Goal: Task Accomplishment & Management: Manage account settings

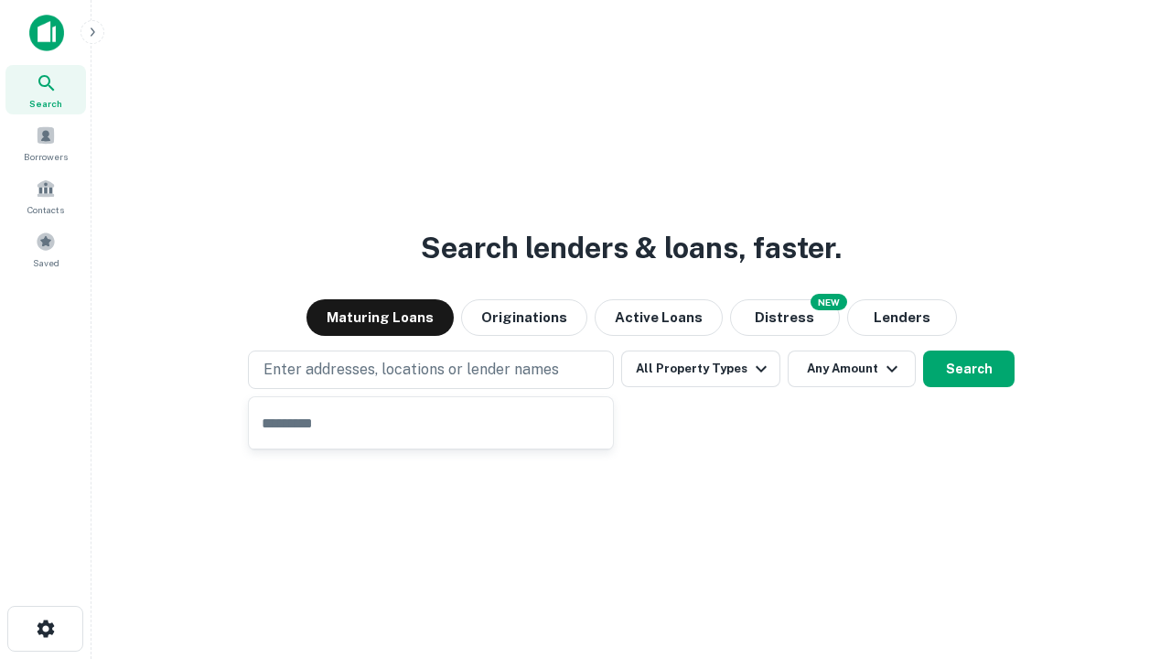
type input "**********"
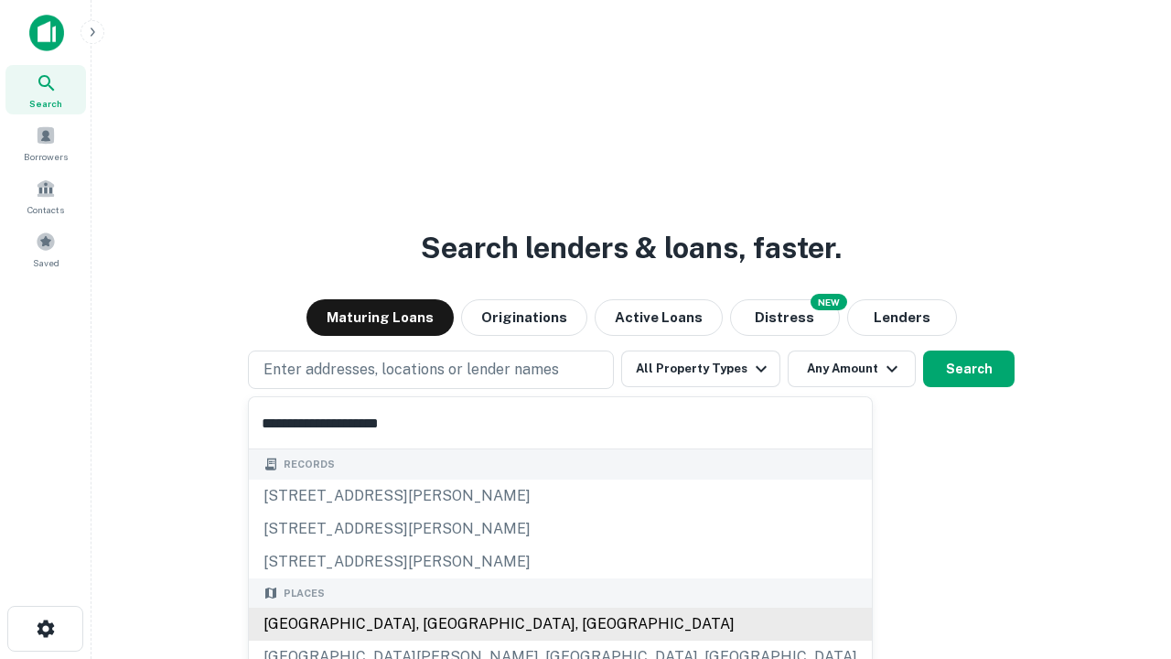
click at [437, 624] on div "[GEOGRAPHIC_DATA], [GEOGRAPHIC_DATA], [GEOGRAPHIC_DATA]" at bounding box center [560, 623] width 623 height 33
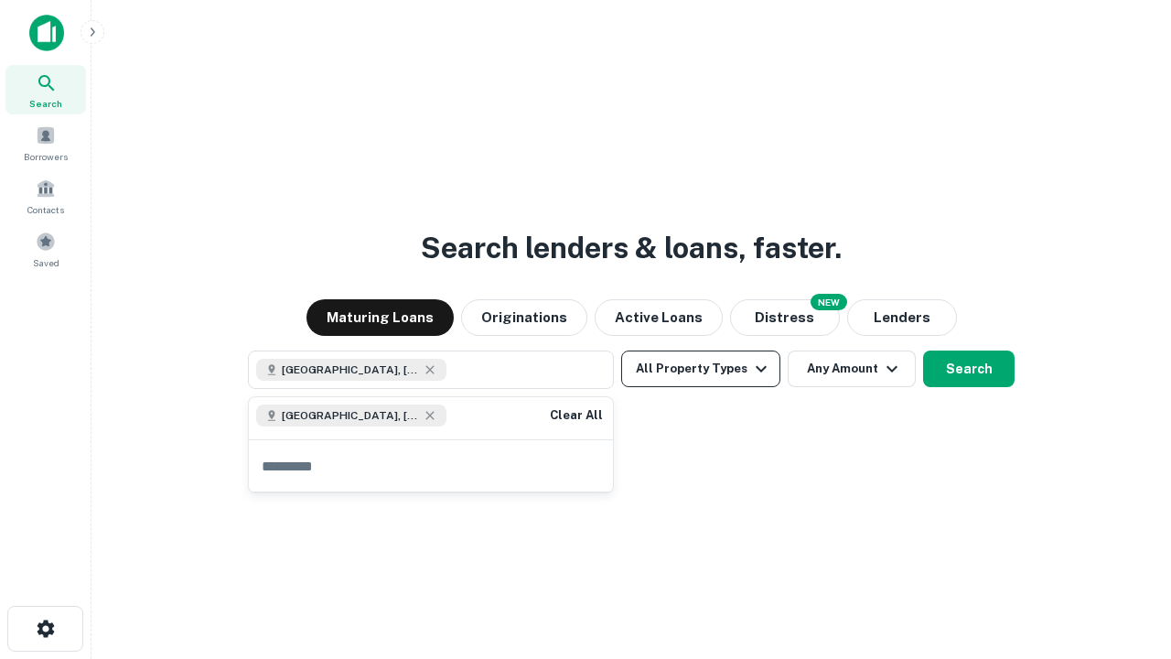
click at [701, 369] on button "All Property Types" at bounding box center [700, 368] width 159 height 37
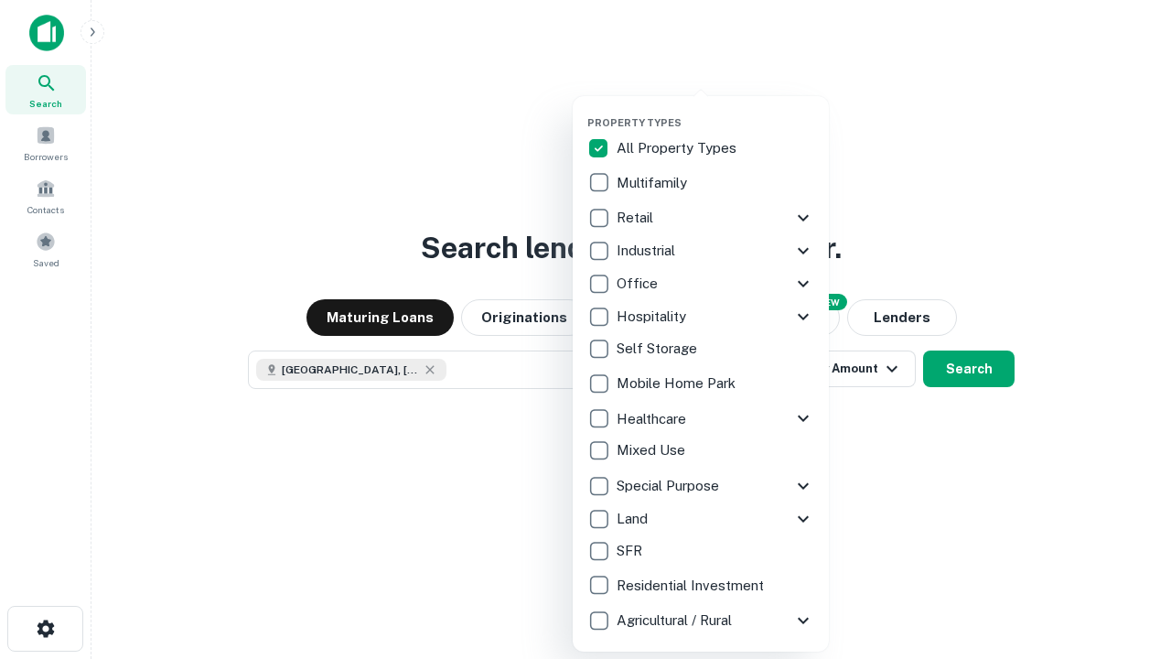
click at [715, 111] on button "button" at bounding box center [715, 111] width 256 height 1
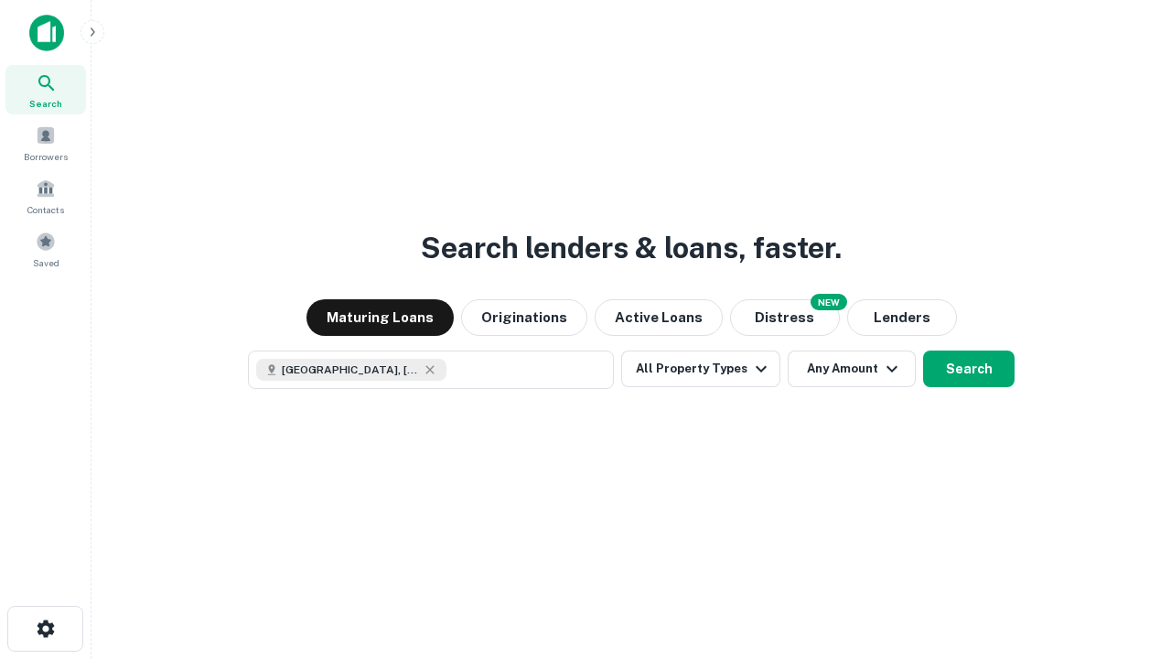
scroll to position [29, 0]
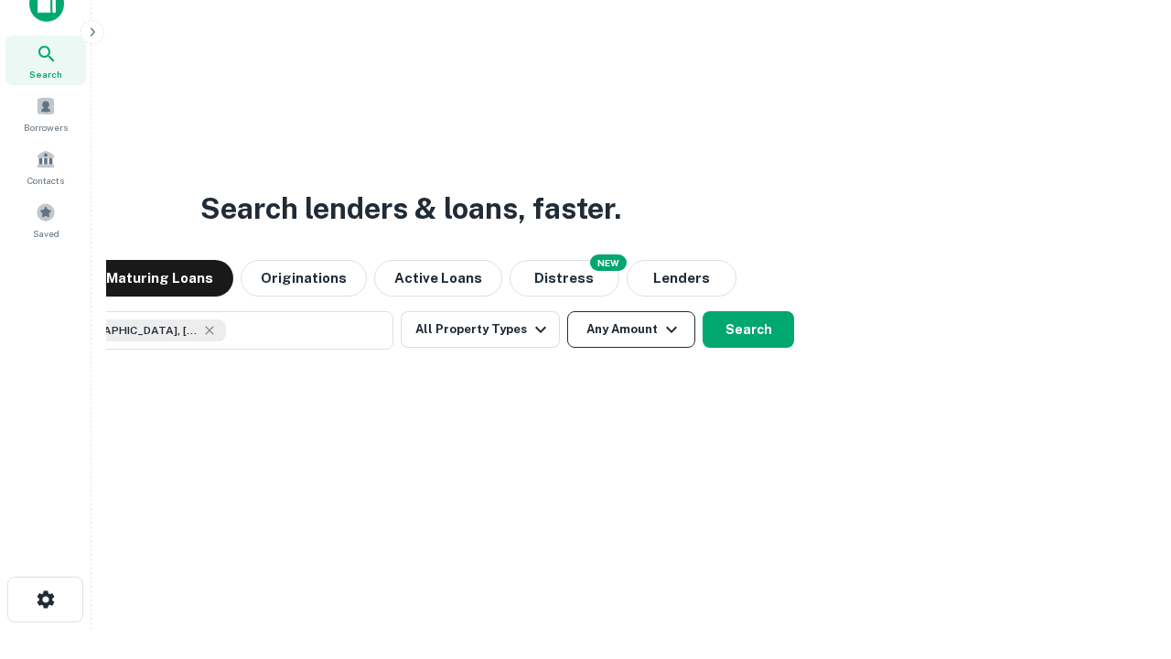
click at [567, 311] on button "Any Amount" at bounding box center [631, 329] width 128 height 37
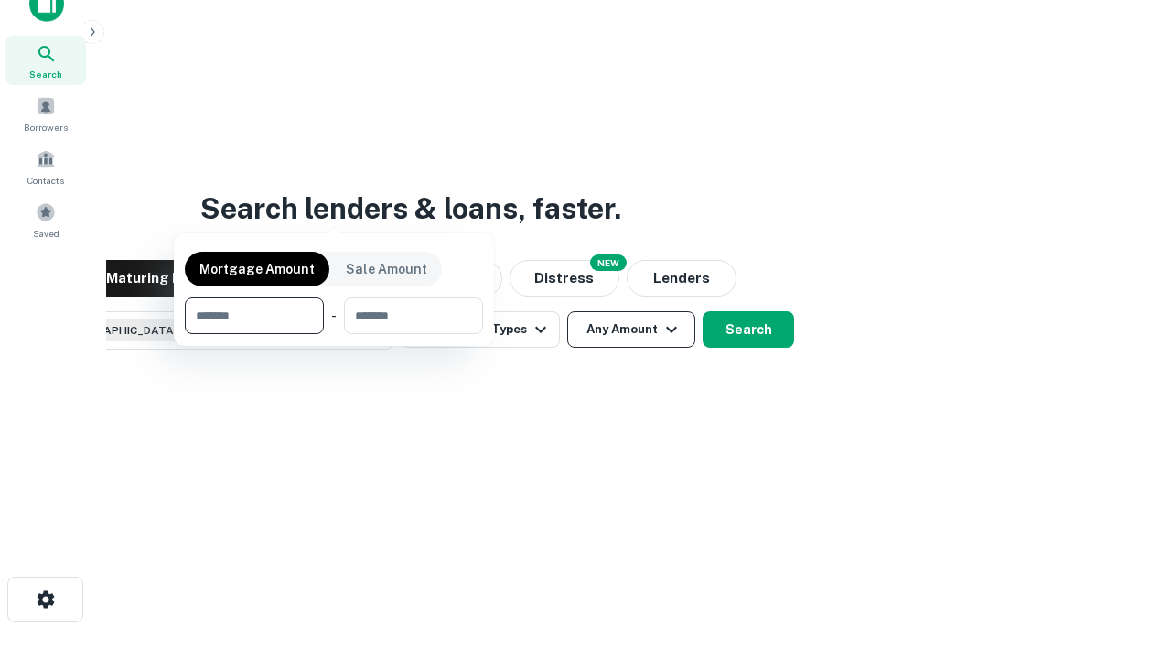
scroll to position [132, 518]
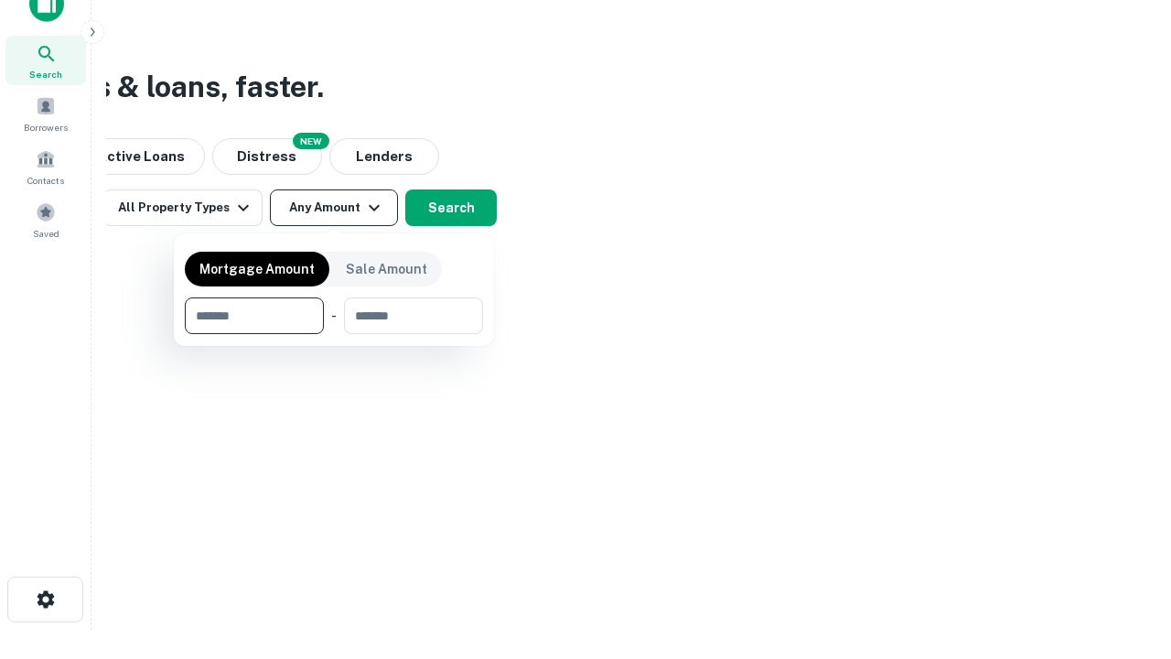
type input "*******"
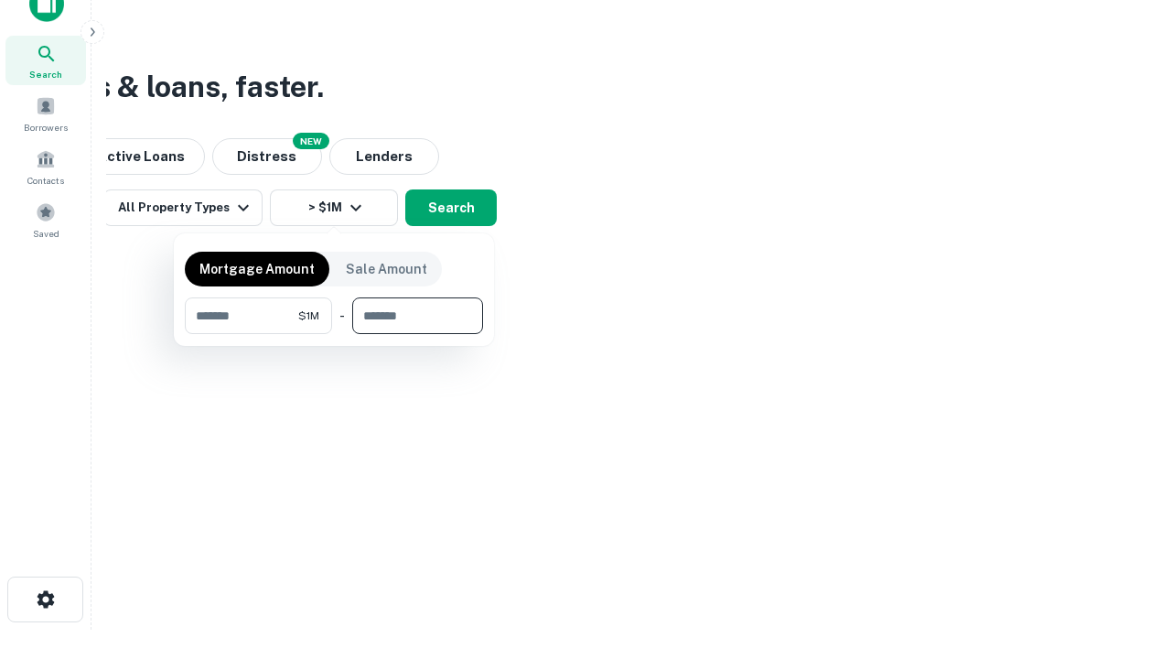
type input "*******"
click at [334, 334] on button "button" at bounding box center [334, 334] width 298 height 1
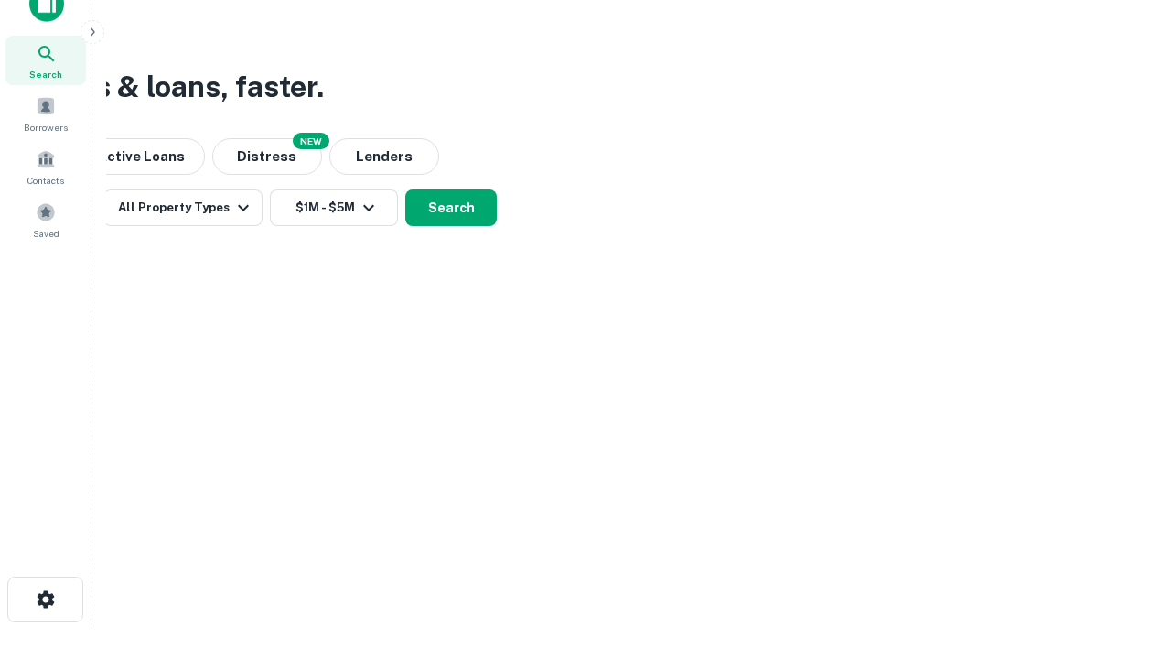
scroll to position [29, 0]
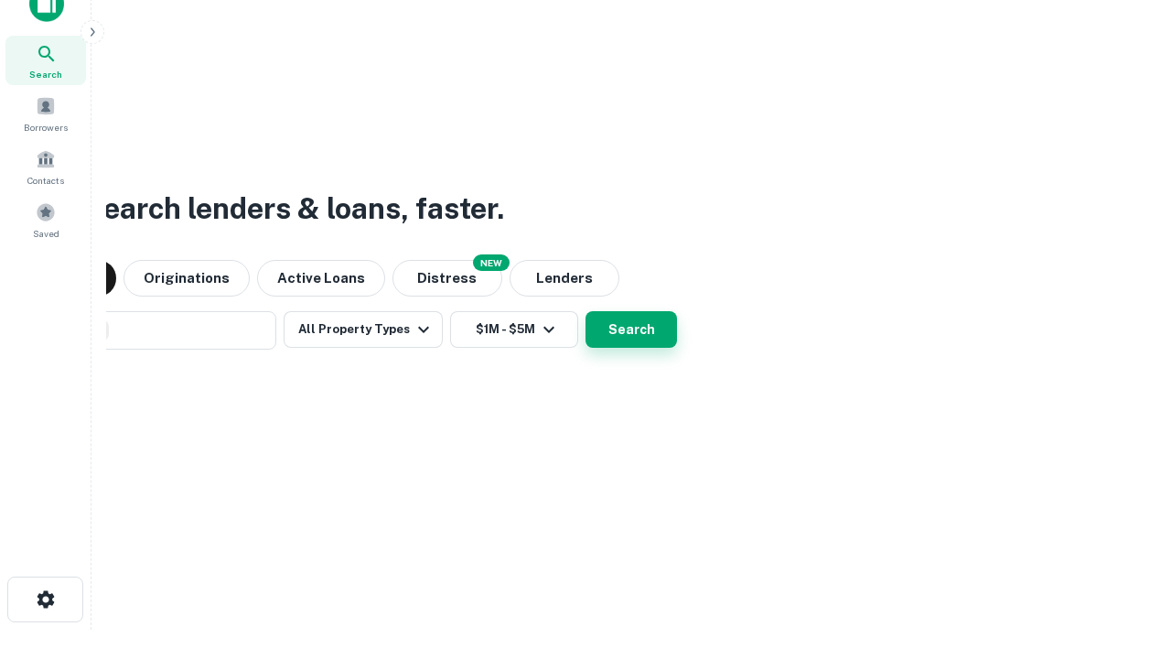
click at [585, 311] on button "Search" at bounding box center [630, 329] width 91 height 37
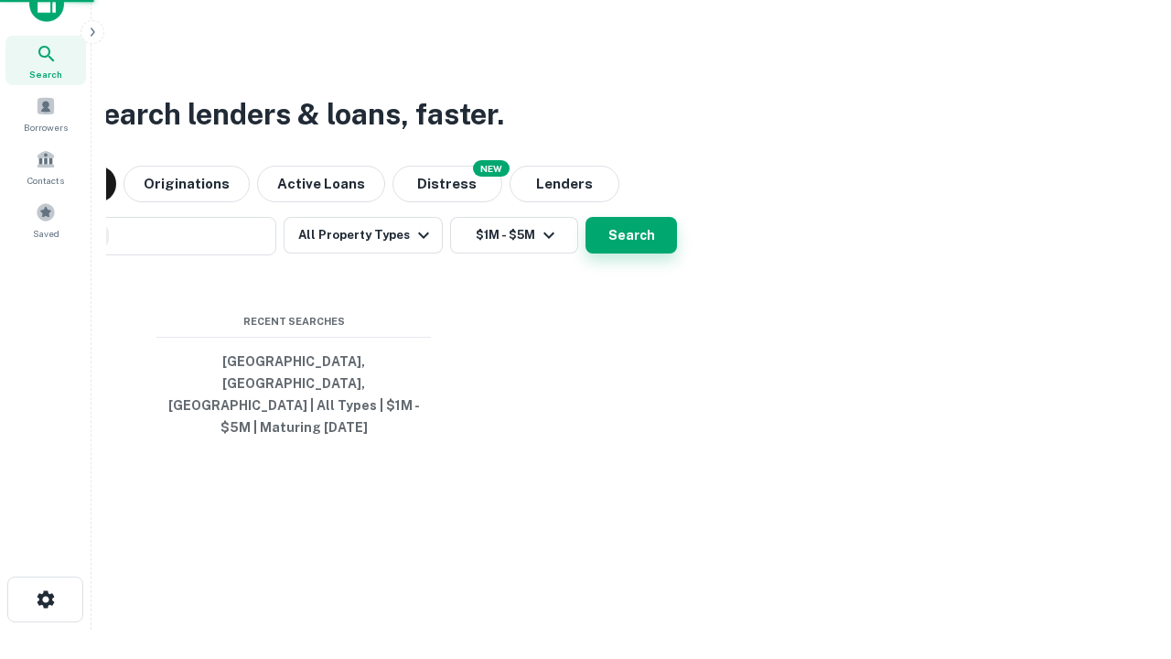
scroll to position [59, 518]
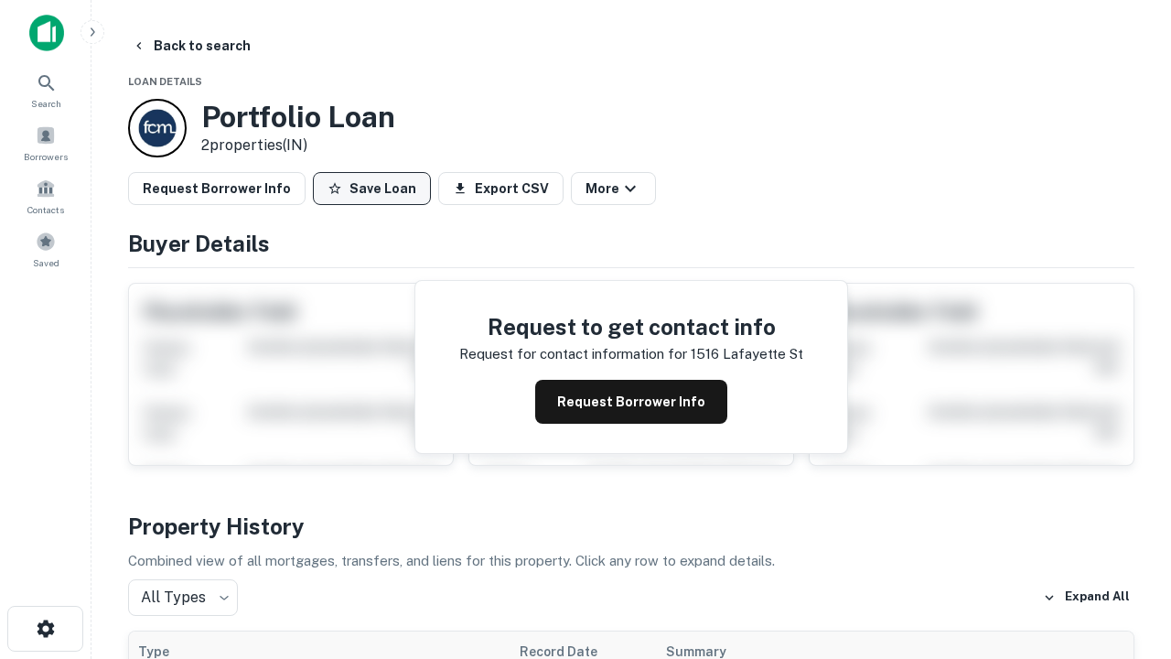
click at [371, 188] on button "Save Loan" at bounding box center [372, 188] width 118 height 33
click at [376, 188] on button "Loan Saved" at bounding box center [376, 188] width 126 height 33
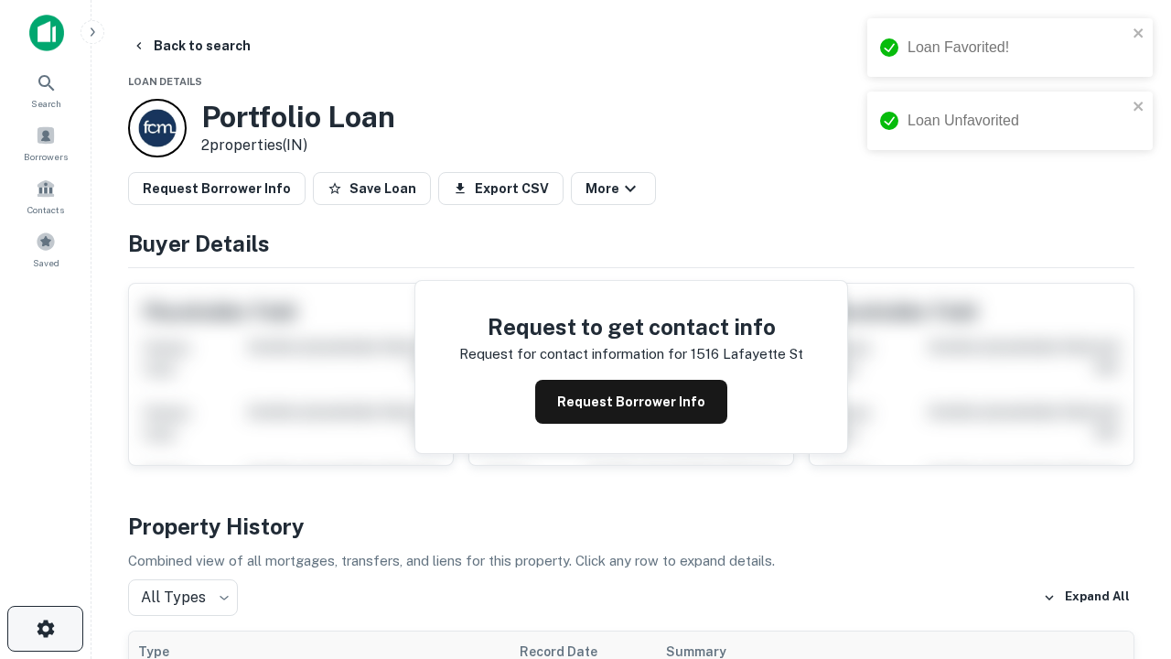
click at [45, 628] on icon "button" at bounding box center [46, 628] width 22 height 22
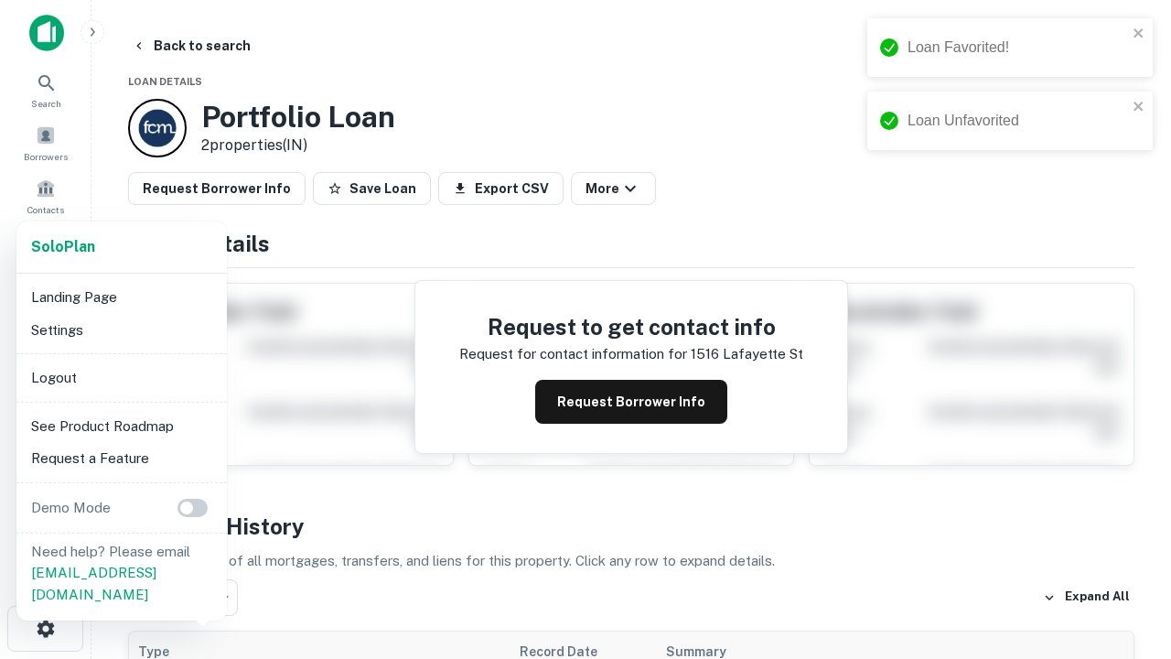
click at [121, 377] on li "Logout" at bounding box center [122, 377] width 196 height 33
